Goal: Book appointment/travel/reservation

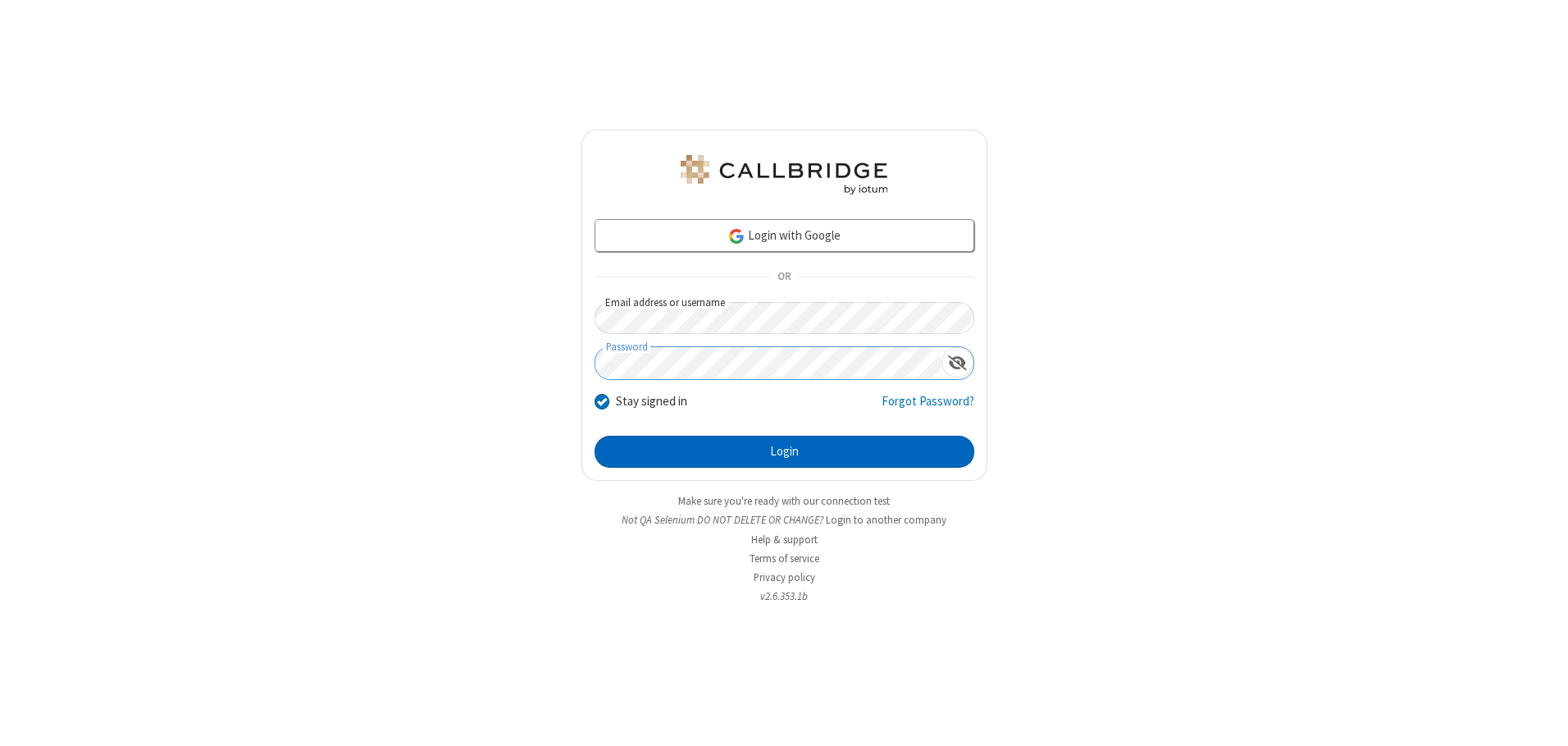
click at [784, 451] on button "Login" at bounding box center [784, 452] width 380 height 33
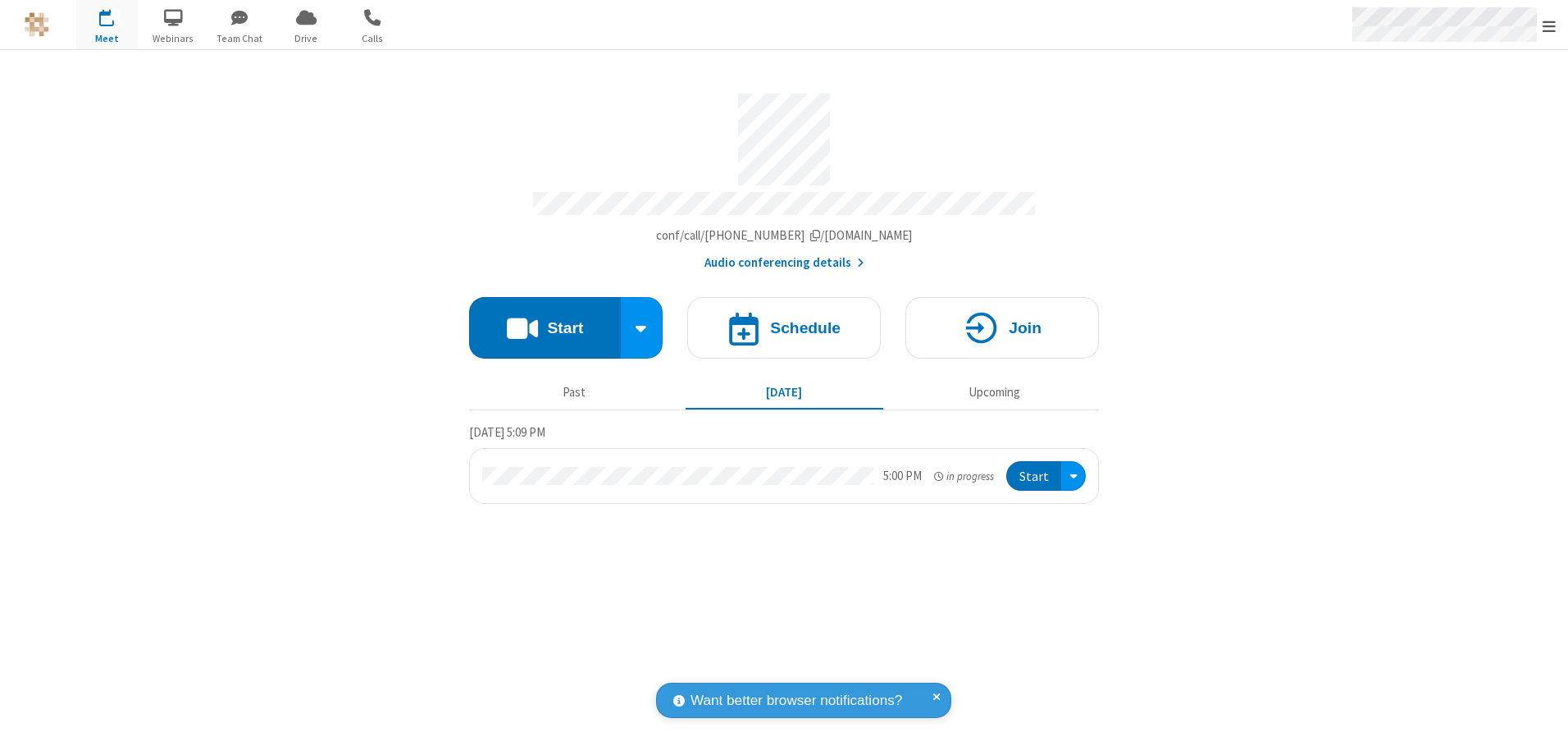
click at [1549, 25] on span "Open menu" at bounding box center [1549, 25] width 13 height 16
click at [106, 24] on span "button" at bounding box center [106, 17] width 61 height 28
click at [784, 321] on h4 "Schedule" at bounding box center [805, 328] width 71 height 16
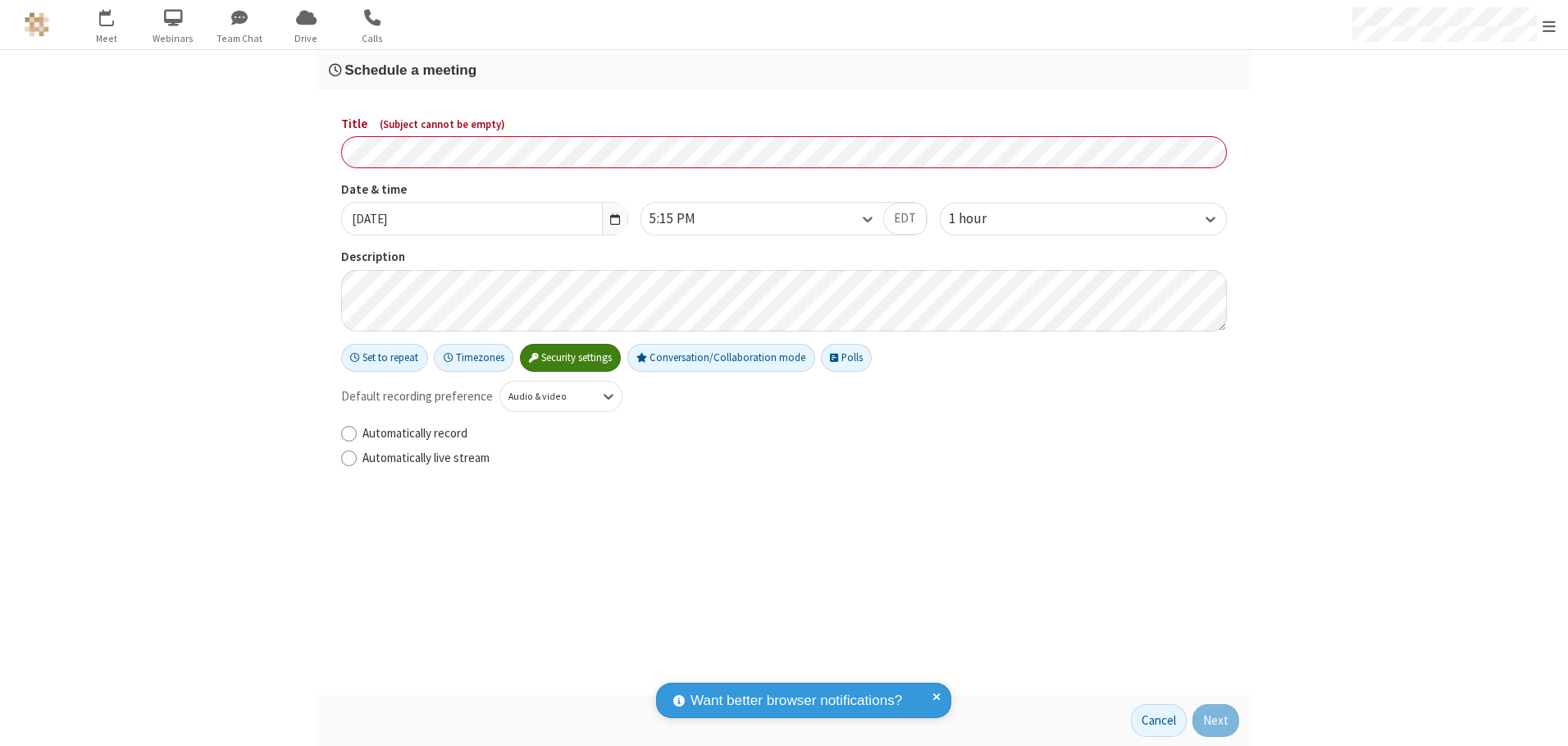
click at [784, 70] on h3 "Schedule a meeting" at bounding box center [784, 70] width 911 height 16
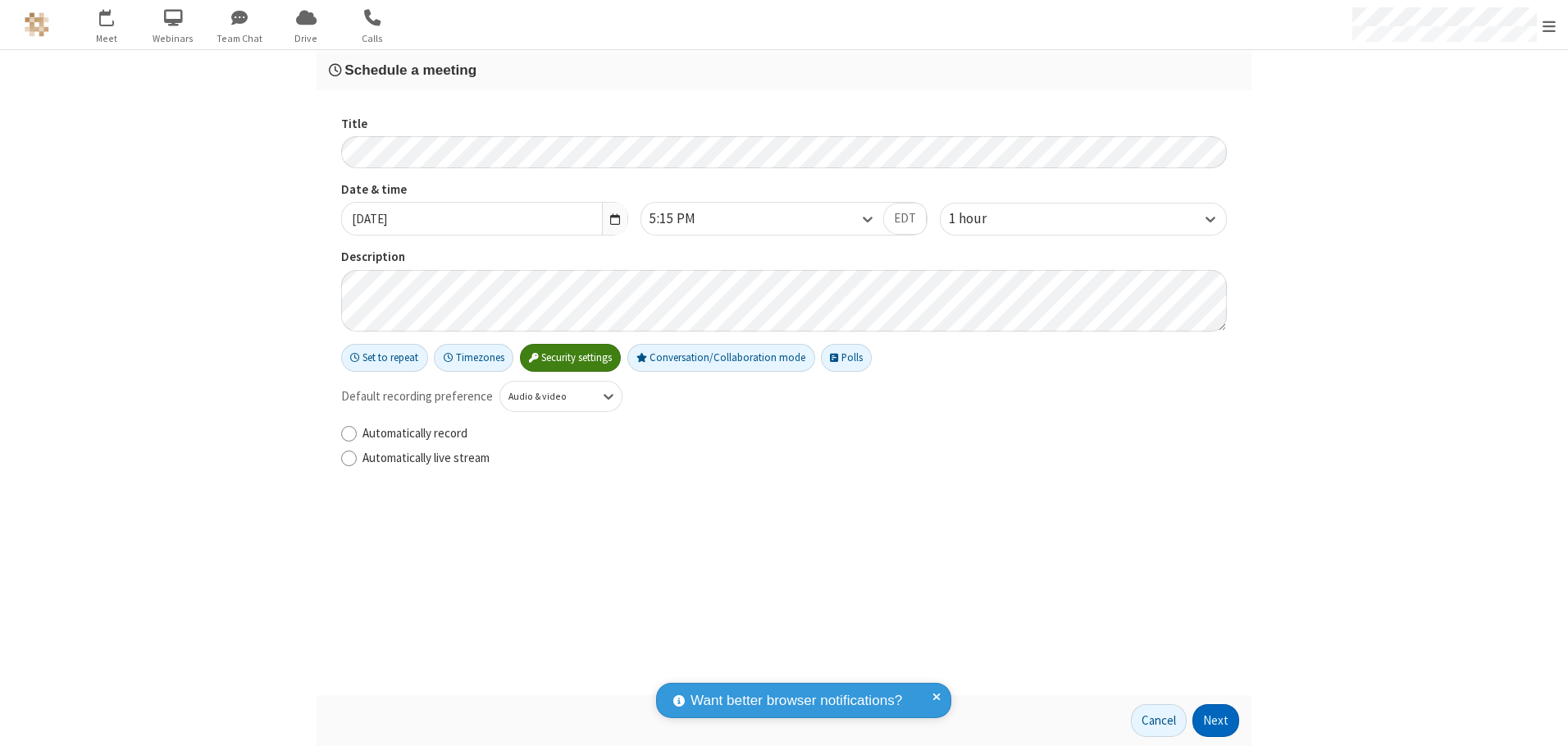
click at [1217, 721] on button "Next" at bounding box center [1217, 720] width 47 height 33
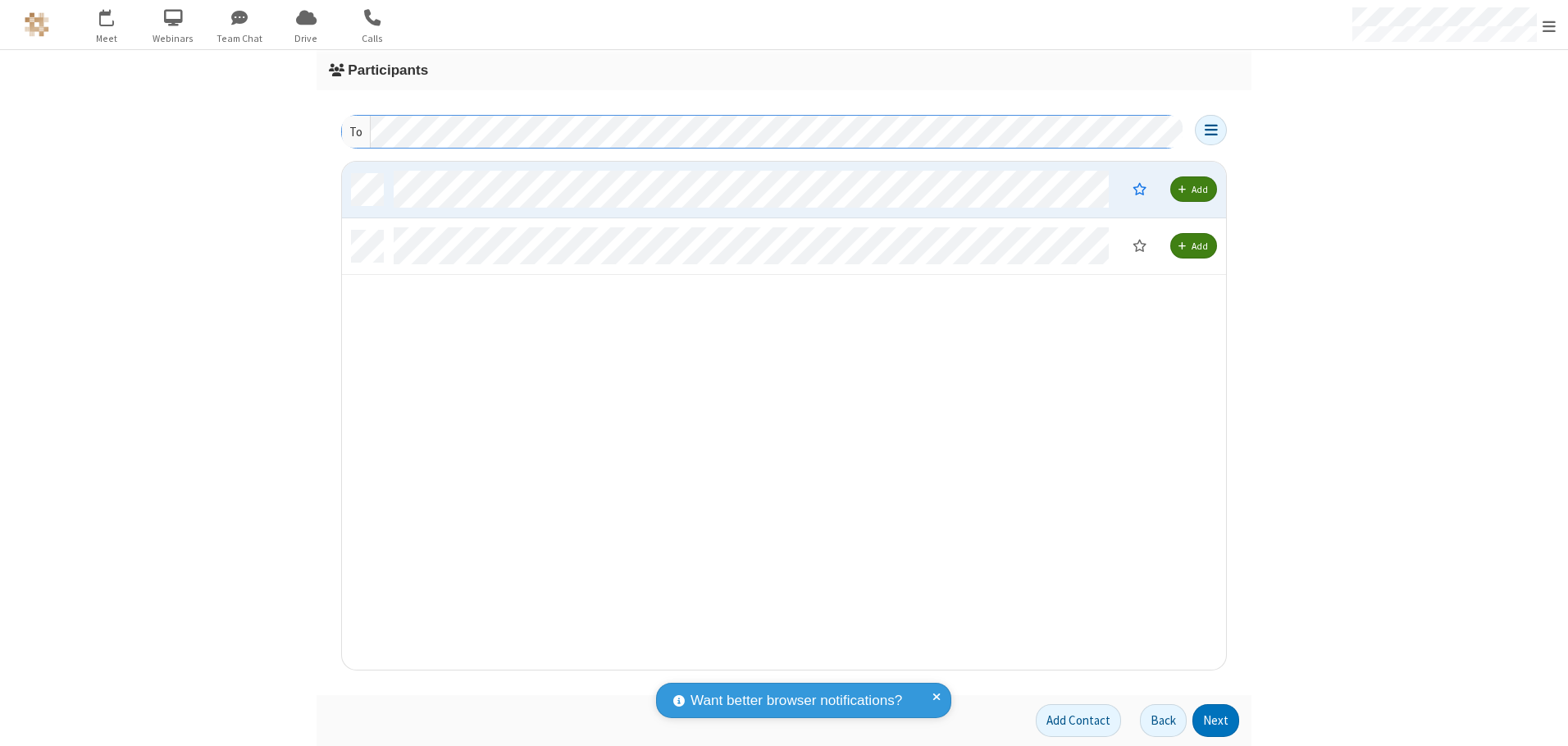
scroll to position [495, 872]
click at [1217, 721] on button "Next" at bounding box center [1217, 720] width 47 height 33
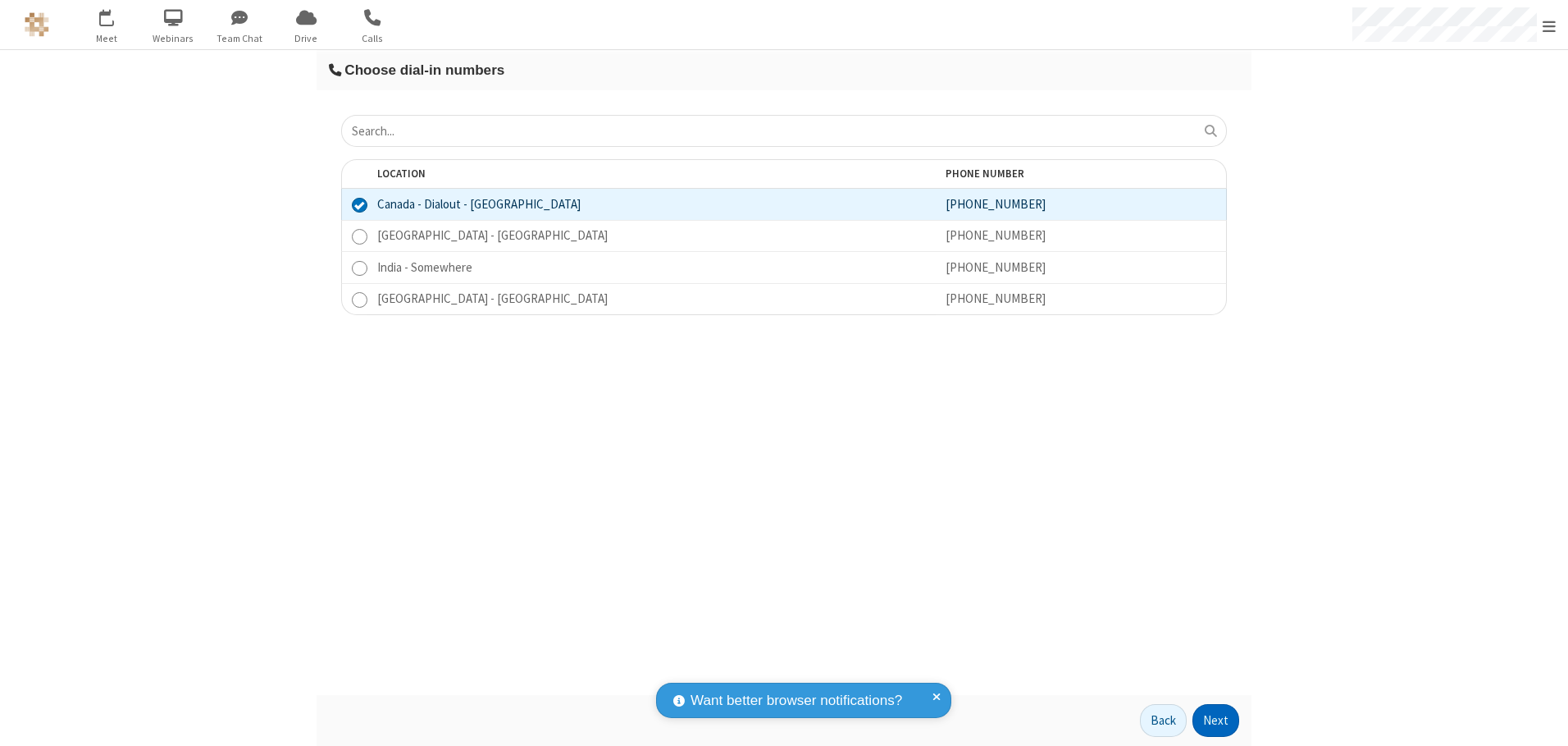
click at [1217, 721] on button "Next" at bounding box center [1217, 720] width 47 height 33
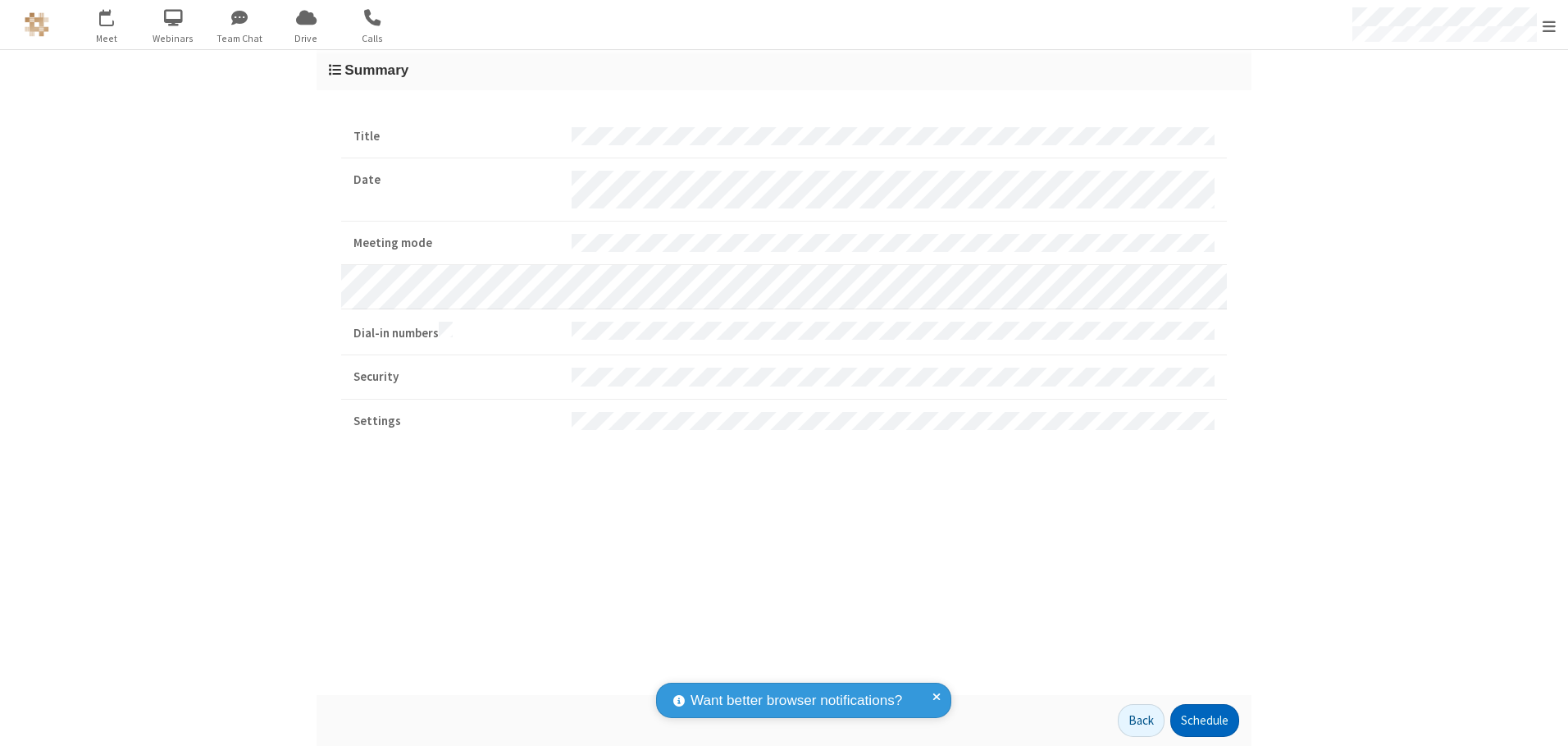
click at [1204, 721] on button "Schedule" at bounding box center [1204, 720] width 69 height 33
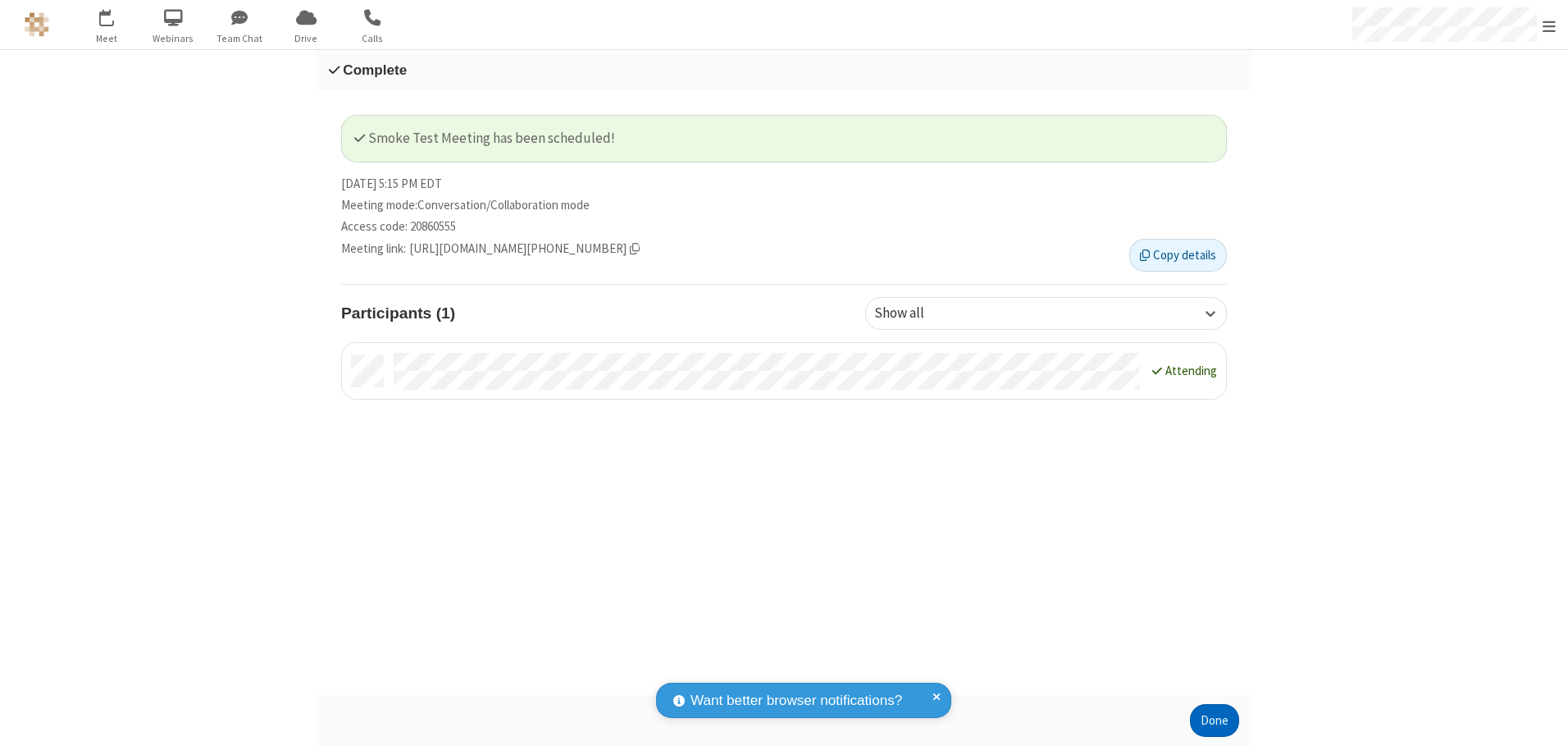
click at [1215, 721] on button "Done" at bounding box center [1215, 720] width 49 height 33
